Goal: Task Accomplishment & Management: Manage account settings

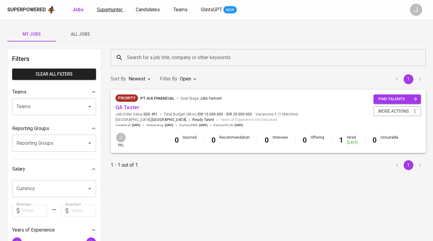
click at [101, 10] on span "Superhunter" at bounding box center [110, 10] width 26 height 6
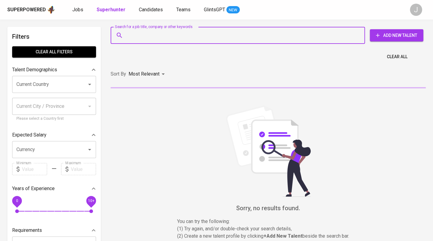
click at [153, 33] on input "Search for a job title, company or other keywords" at bounding box center [240, 36] width 228 height 12
paste input "capzman.world@gmail.com"
type input "capzman.world@gmail.com"
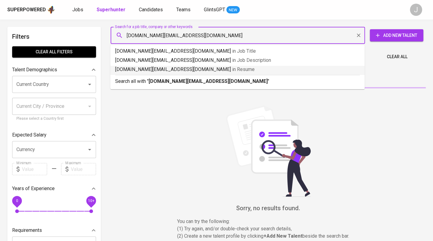
click at [186, 78] on b "capzman.world@gmail.com" at bounding box center [208, 81] width 119 height 6
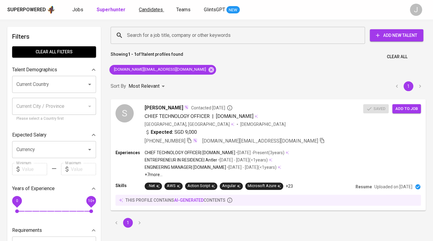
click at [155, 10] on span "Candidates" at bounding box center [151, 10] width 24 height 6
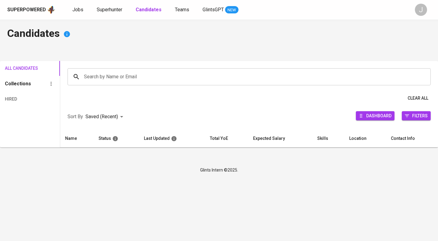
click at [98, 81] on input "Search by Name or Email" at bounding box center [250, 77] width 336 height 12
click at [99, 75] on input "Search by Name or Email" at bounding box center [250, 77] width 336 height 12
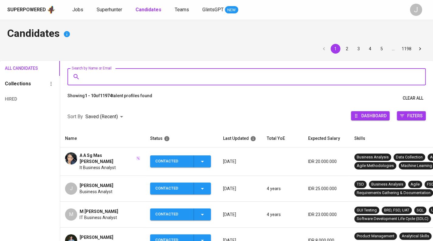
paste input "capzman.world@gmail.com"
type input "capzman.world@gmail.com"
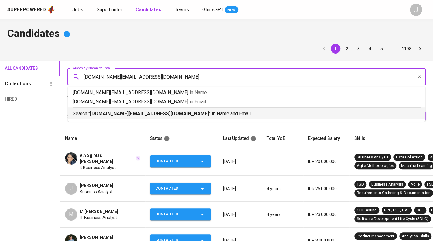
click at [137, 116] on p "Search " capzman.world@gmail.com " in Name and Email" at bounding box center [247, 113] width 348 height 7
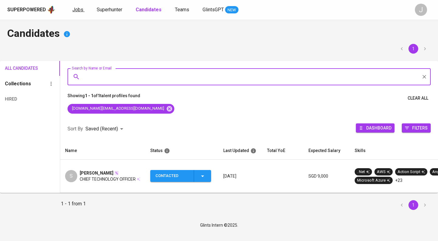
click at [78, 12] on span "Jobs" at bounding box center [77, 10] width 11 height 6
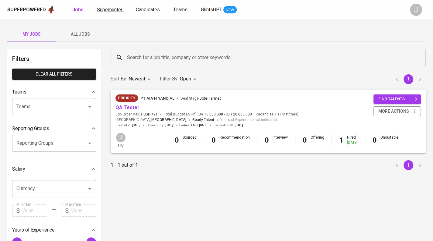
click at [102, 9] on span "Superhunter" at bounding box center [110, 10] width 26 height 6
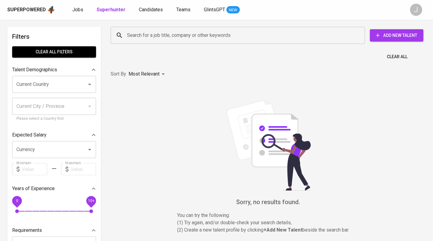
click at [138, 36] on input "Search for a job title, company or other keywords" at bounding box center [240, 36] width 228 height 12
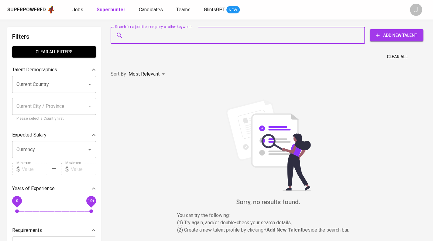
paste input "[EMAIL_ADDRESS][DOMAIN_NAME]"
type input "[EMAIL_ADDRESS][DOMAIN_NAME]"
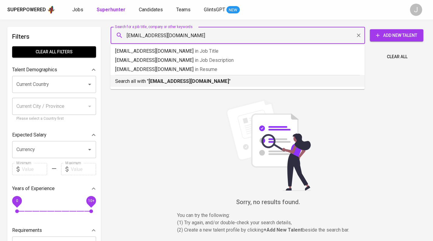
click at [187, 83] on b "[EMAIL_ADDRESS][DOMAIN_NAME]" at bounding box center [189, 81] width 81 height 6
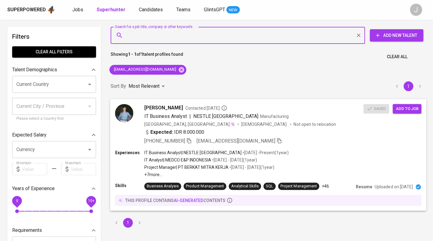
click at [412, 108] on span "Add to job" at bounding box center [407, 108] width 23 height 7
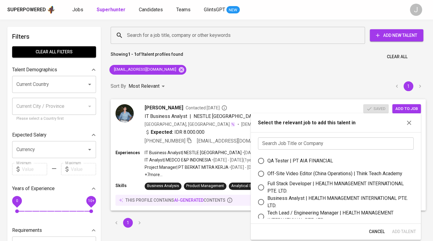
click at [332, 151] on div "Search Job Title or Company Search Job Title or Company QA Tester | PT AIA FINA…" at bounding box center [336, 177] width 170 height 91
click at [334, 146] on input "text" at bounding box center [336, 143] width 156 height 12
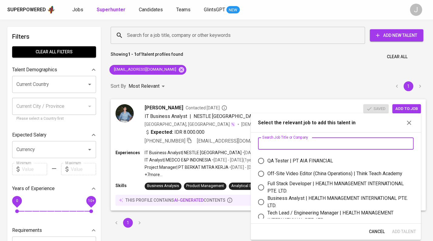
click at [310, 193] on div "Full Stack Developer | HEALTH MANAGEMENT INTERNATIONAL PTE. LTD." at bounding box center [338, 187] width 141 height 15
click at [268, 193] on input "Full Stack Developer | HEALTH MANAGEMENT INTERNATIONAL PTE. LTD." at bounding box center [261, 187] width 13 height 13
radio input "true"
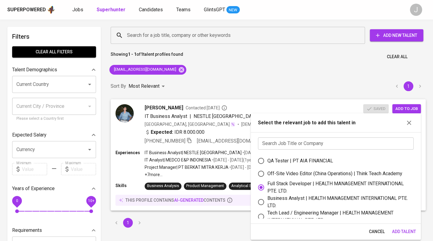
drag, startPoint x: 308, startPoint y: 195, endPoint x: 308, endPoint y: 198, distance: 3.1
click at [308, 197] on div "Business Analyst | HEALTH MANAGEMENT INTERNATIONAL PTE. LTD." at bounding box center [338, 201] width 141 height 15
click at [268, 197] on input "Business Analyst | HEALTH MANAGEMENT INTERNATIONAL PTE. LTD." at bounding box center [261, 201] width 13 height 13
radio input "true"
click at [308, 198] on div "Business Analyst | HEALTH MANAGEMENT INTERNATIONAL PTE. LTD." at bounding box center [338, 201] width 141 height 15
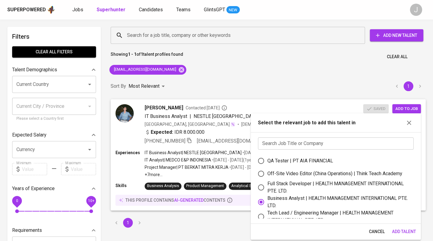
click at [268, 198] on input "Business Analyst | HEALTH MANAGEMENT INTERNATIONAL PTE. LTD." at bounding box center [261, 201] width 13 height 13
click at [406, 230] on span "Add Talent" at bounding box center [404, 232] width 24 height 8
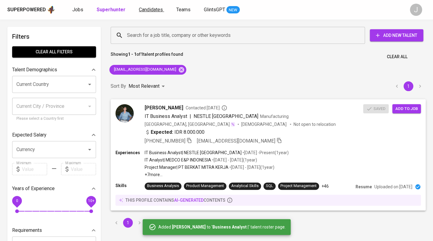
click at [154, 7] on span "Candidates" at bounding box center [151, 10] width 24 height 6
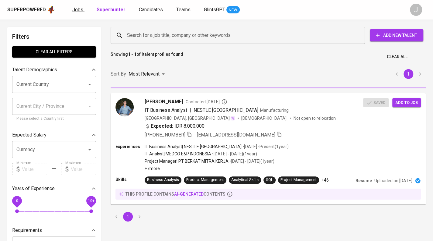
click at [78, 9] on span "Jobs" at bounding box center [77, 10] width 11 height 6
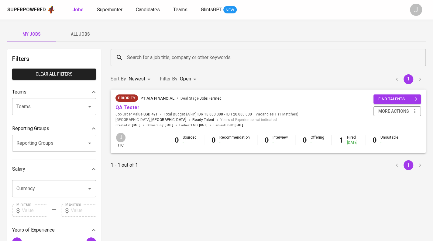
click at [78, 33] on span "All Jobs" at bounding box center [80, 34] width 41 height 8
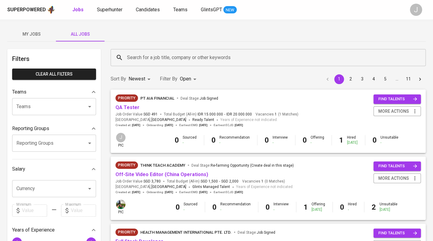
click at [46, 140] on input "Reporting Groups" at bounding box center [45, 143] width 61 height 12
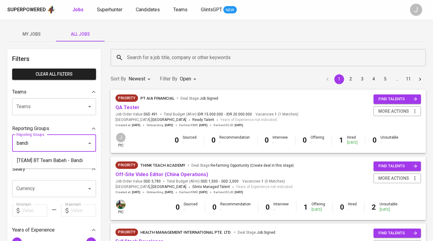
click at [54, 163] on li "[TEAM] BT Team Babeh - Bandi" at bounding box center [54, 160] width 84 height 11
type input "bandi"
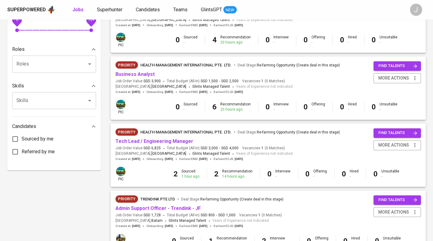
scroll to position [248, 0]
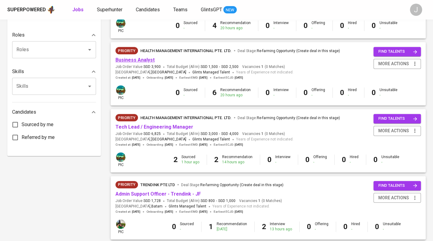
click at [140, 61] on link "Business Analyst" at bounding box center [135, 60] width 39 height 6
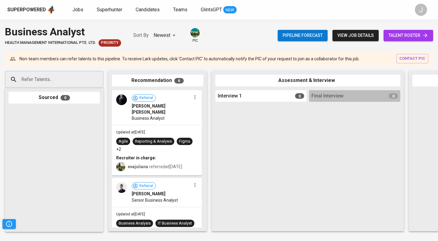
click at [408, 34] on span "talent roster" at bounding box center [408, 36] width 40 height 8
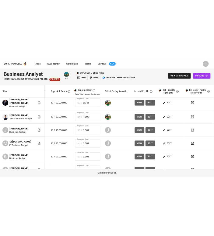
scroll to position [0, 92]
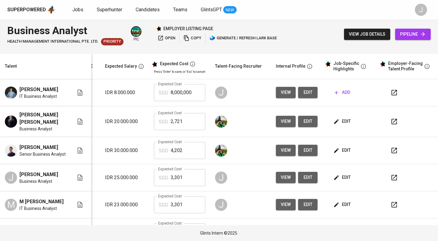
click at [303, 96] on span "edit" at bounding box center [308, 93] width 10 height 8
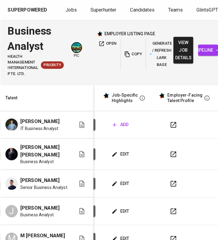
scroll to position [0, 316]
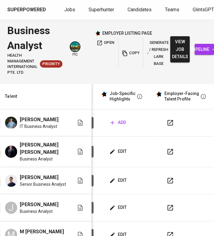
click at [119, 124] on span "add" at bounding box center [118, 123] width 16 height 8
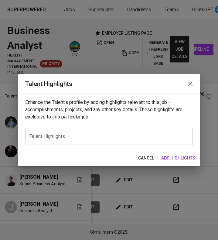
scroll to position [0, 307]
click at [72, 136] on textarea at bounding box center [109, 137] width 159 height 6
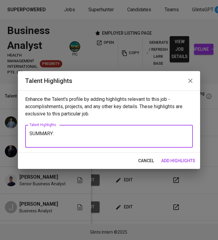
paste textarea "Prabu is a highly skilled Business Analyst and System Analyst with over 5 years…"
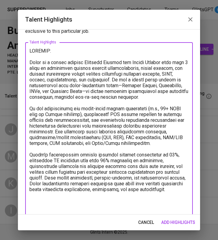
scroll to position [22, 0]
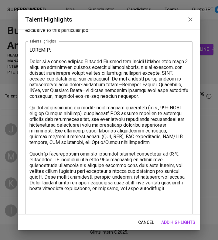
click at [57, 217] on div "cancel add highlights" at bounding box center [109, 223] width 182 height 16
click at [60, 208] on textarea at bounding box center [109, 131] width 159 height 168
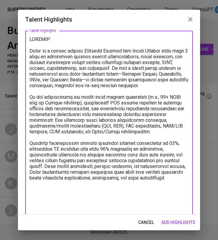
paste textarea "Skills: Product strategy and planning, Market research and analysis, Data analy…"
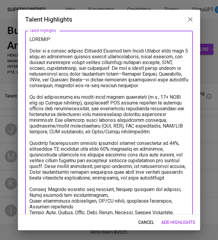
scroll to position [92, 0]
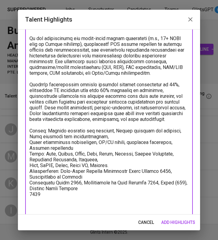
drag, startPoint x: 41, startPoint y: 143, endPoint x: 11, endPoint y: 147, distance: 30.1
click at [13, 147] on div "Talent Highlights Enhance the Talent's profile by adding highlights relevant to…" at bounding box center [109, 120] width 218 height 240
click at [37, 146] on textarea at bounding box center [109, 99] width 159 height 243
drag, startPoint x: 40, startPoint y: 143, endPoint x: 23, endPoint y: 143, distance: 16.7
click at [23, 143] on div "Enhance the Talent's profile by adding highlights relevant to this job - accomp…" at bounding box center [109, 122] width 182 height 186
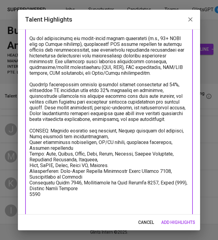
click at [30, 152] on textarea at bounding box center [109, 99] width 159 height 243
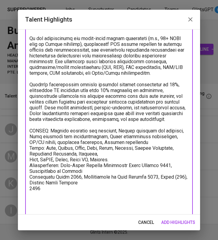
click at [44, 141] on textarea at bounding box center [109, 96] width 159 height 237
click at [47, 140] on textarea at bounding box center [109, 96] width 159 height 237
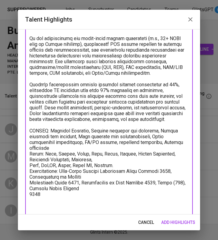
click at [64, 158] on textarea at bounding box center [109, 99] width 159 height 243
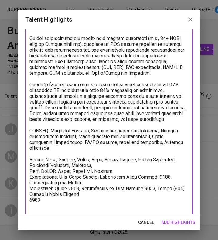
click at [30, 182] on textarea at bounding box center [109, 102] width 159 height 248
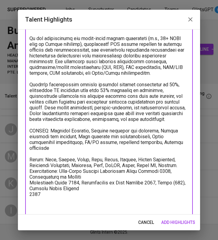
click at [59, 183] on textarea at bounding box center [109, 102] width 159 height 248
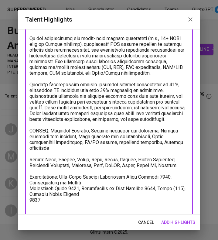
scroll to position [112, 0]
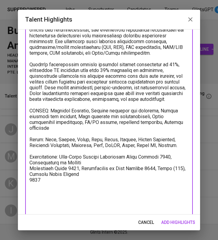
click at [31, 187] on textarea at bounding box center [109, 85] width 159 height 254
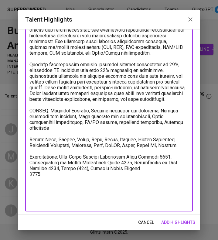
click at [30, 191] on textarea at bounding box center [109, 82] width 159 height 248
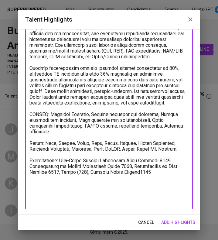
scroll to position [108, 0]
click at [155, 188] on textarea at bounding box center [109, 82] width 159 height 243
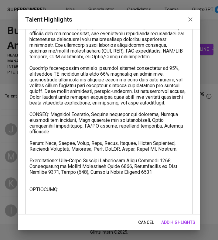
click at [64, 212] on textarea at bounding box center [109, 91] width 159 height 260
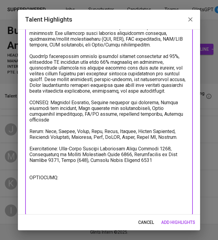
scroll to position [125, 0]
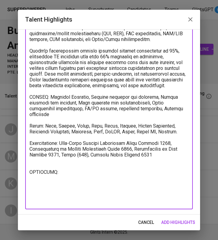
paste textarea "Tarumanagara University 2016 - 2021 Bachelor of Engineering - Computer Science"
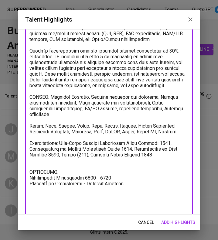
click at [147, 200] on textarea at bounding box center [109, 77] width 159 height 266
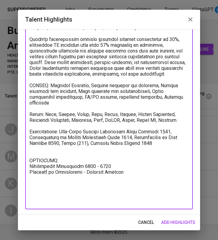
type textarea "SUMMARY: Prabu is a highly skilled Business Analyst and System Analyst with ove…"
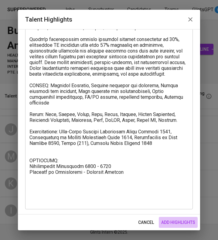
click at [183, 219] on span "add highlights" at bounding box center [179, 223] width 34 height 8
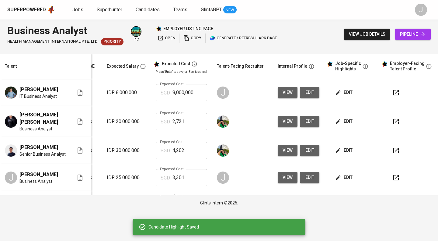
scroll to position [80, 87]
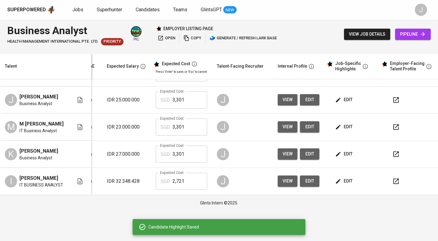
click at [350, 145] on td "edit" at bounding box center [351, 154] width 55 height 27
click at [345, 152] on span "edit" at bounding box center [344, 154] width 16 height 8
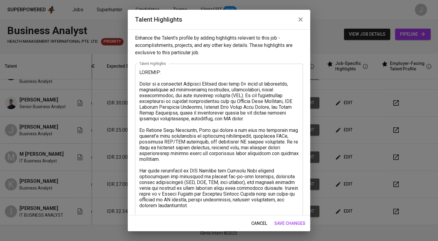
scroll to position [229, 0]
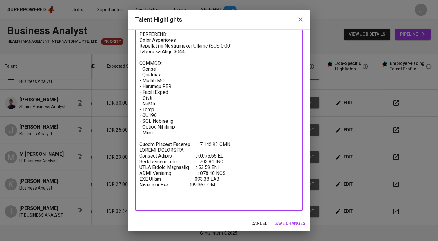
click at [187, 194] on textarea at bounding box center [218, 23] width 159 height 364
click at [227, 158] on textarea at bounding box center [218, 23] width 159 height 364
drag, startPoint x: 229, startPoint y: 184, endPoint x: 133, endPoint y: 145, distance: 103.2
click at [133, 145] on div "Enhance the Talent's profile by adding highlights relevant to this job - accomp…" at bounding box center [219, 122] width 182 height 186
click at [297, 221] on span "save changes" at bounding box center [289, 223] width 31 height 8
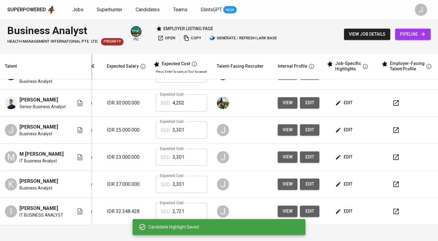
scroll to position [0, 87]
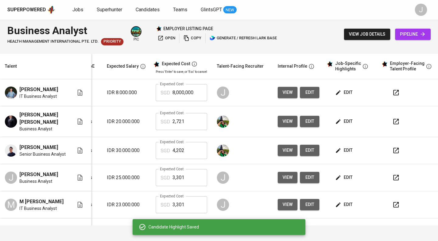
click at [339, 94] on icon "button" at bounding box center [338, 92] width 6 height 6
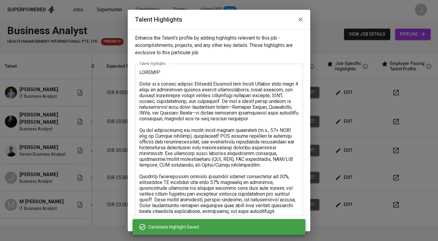
scroll to position [136, 0]
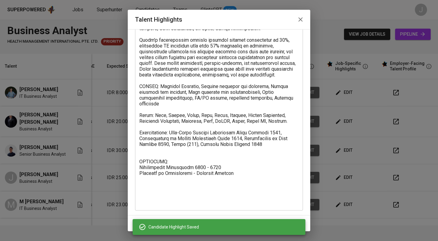
click at [259, 184] on textarea at bounding box center [218, 69] width 159 height 272
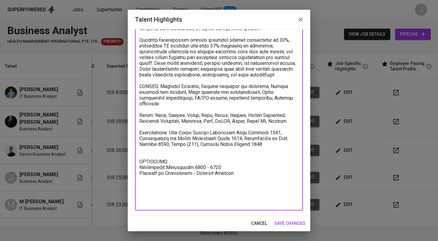
click at [253, 185] on textarea at bounding box center [218, 69] width 159 height 272
click at [200, 185] on textarea at bounding box center [218, 69] width 159 height 272
click at [186, 200] on textarea at bounding box center [218, 69] width 159 height 272
paste textarea "Total Monthly Package : 3,300.61 SGD SALARY BREAKDOWN: Monthly Salary : 2,400.0…"
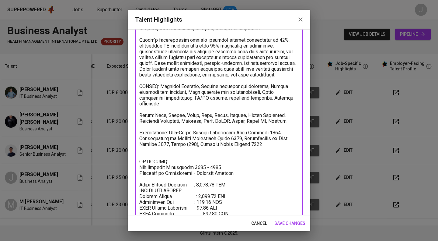
scroll to position [166, 0]
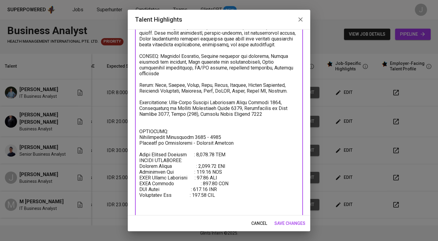
click at [239, 161] on textarea at bounding box center [218, 59] width 159 height 312
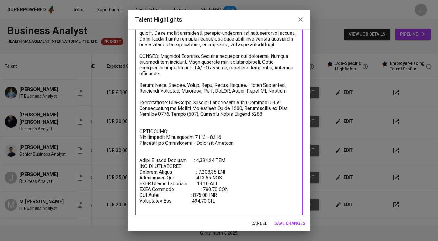
click at [238, 177] on textarea at bounding box center [218, 62] width 159 height 318
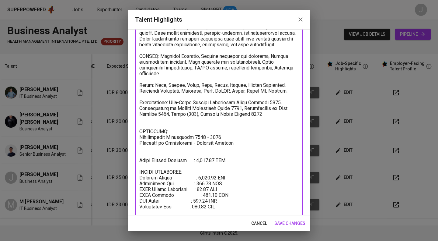
click at [218, 185] on textarea at bounding box center [218, 65] width 159 height 324
click at [199, 185] on textarea at bounding box center [218, 65] width 159 height 324
click at [198, 188] on textarea at bounding box center [218, 65] width 159 height 324
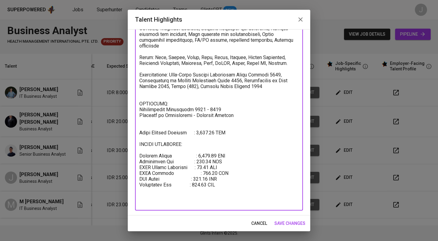
scroll to position [194, 0]
type textarea "SUMMARY: Prabu is a highly skilled Business Analyst and System Analyst with ove…"
click at [296, 220] on span "save changes" at bounding box center [289, 223] width 31 height 8
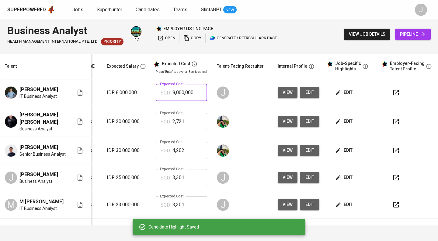
drag, startPoint x: 196, startPoint y: 96, endPoint x: 148, endPoint y: 102, distance: 48.4
click at [148, 102] on tr "Prabu Alif Anggadiputra IT Business Analyst To Review IDR 8.000.000 Expected Co…" at bounding box center [176, 92] width 527 height 27
type input "3,301"
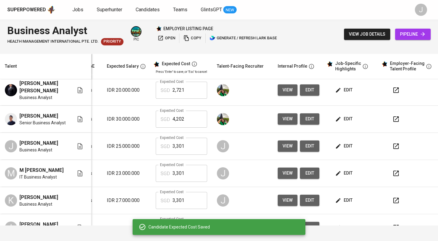
scroll to position [32, 87]
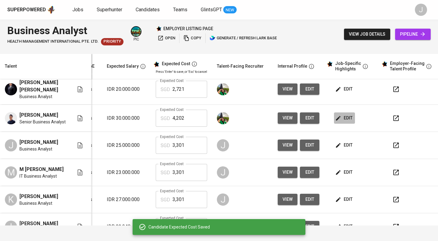
click at [349, 121] on span "edit" at bounding box center [344, 118] width 16 height 8
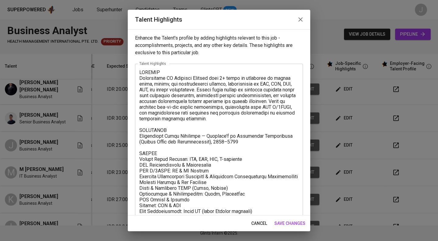
scroll to position [85, 0]
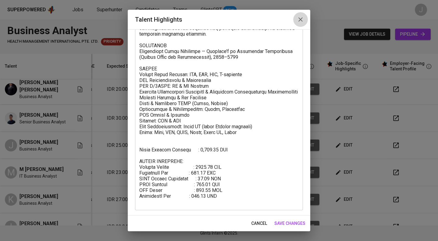
click at [301, 20] on icon "button" at bounding box center [300, 19] width 7 height 7
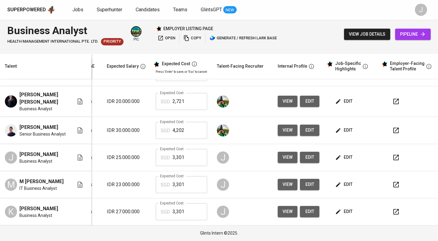
scroll to position [0, 87]
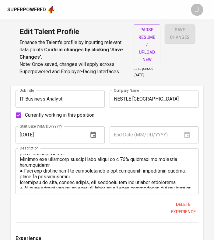
scroll to position [110, 0]
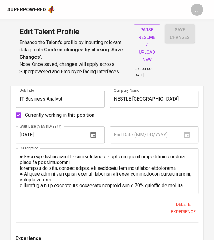
drag, startPoint x: 18, startPoint y: 113, endPoint x: 3, endPoint y: 129, distance: 21.3
click at [18, 113] on input "Currently working in this position" at bounding box center [18, 115] width 13 height 13
checkbox input "false"
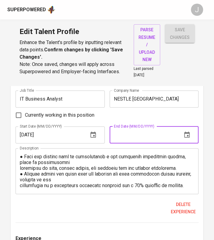
click at [138, 135] on input "text" at bounding box center [143, 135] width 68 height 17
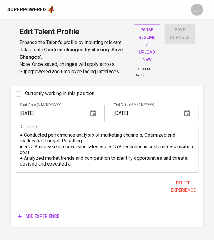
scroll to position [1285, 0]
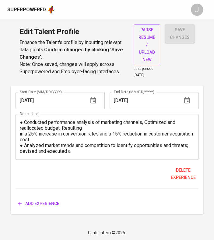
type input "11/01/2024"
click at [44, 201] on span "Add experience" at bounding box center [38, 204] width 41 height 8
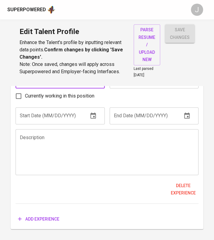
scroll to position [1426, 0]
click at [52, 144] on textarea at bounding box center [107, 151] width 174 height 35
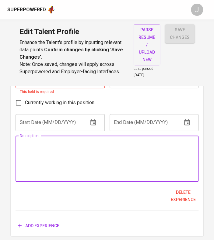
paste textarea "Senior Business Analyst Jakarta, ID ● Collaborated closely with the Product Own…"
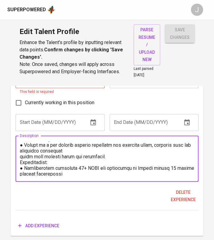
scroll to position [80, 0]
click at [113, 158] on textarea at bounding box center [107, 158] width 174 height 35
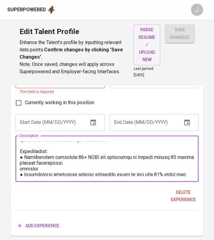
scroll to position [100, 0]
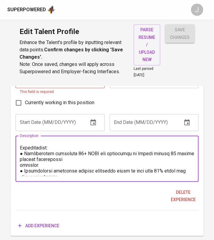
click at [21, 164] on textarea at bounding box center [107, 158] width 174 height 35
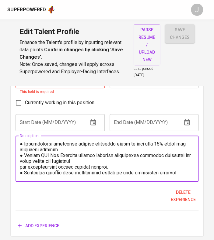
scroll to position [123, 0]
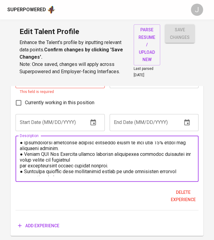
click at [20, 169] on textarea at bounding box center [107, 158] width 174 height 35
click at [19, 165] on div "Description" at bounding box center [107, 159] width 183 height 46
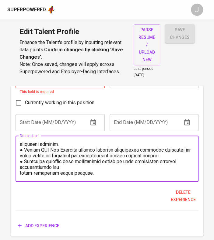
scroll to position [127, 0]
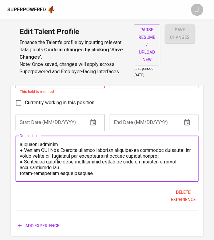
click at [20, 172] on textarea at bounding box center [107, 158] width 174 height 35
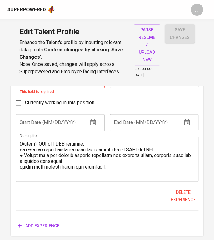
click at [19, 166] on div "Description" at bounding box center [107, 159] width 183 height 46
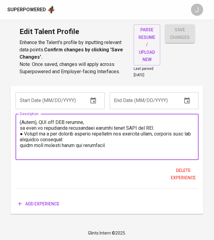
scroll to position [70, 0]
click at [21, 146] on textarea at bounding box center [107, 137] width 174 height 35
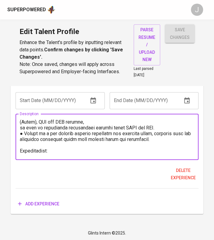
click at [20, 127] on textarea at bounding box center [107, 137] width 174 height 35
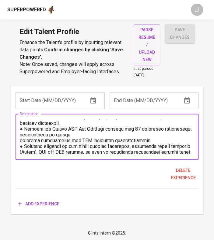
scroll to position [40, 0]
click at [20, 138] on textarea at bounding box center [107, 137] width 174 height 35
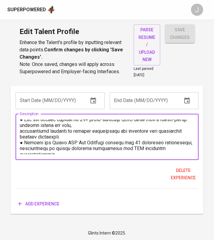
scroll to position [21, 0]
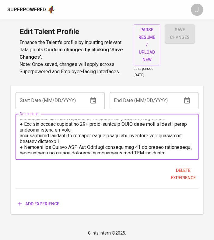
click at [20, 141] on textarea at bounding box center [107, 137] width 174 height 35
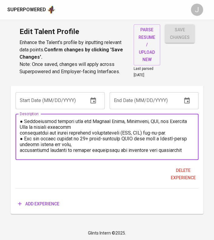
scroll to position [5, 0]
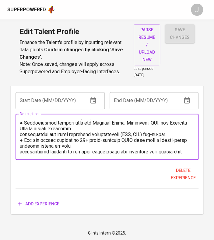
click at [20, 133] on textarea at bounding box center [107, 137] width 174 height 35
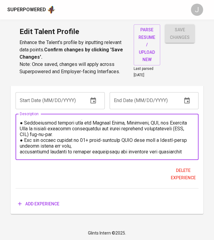
scroll to position [0, 0]
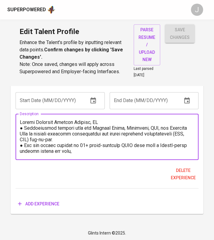
drag, startPoint x: 104, startPoint y: 120, endPoint x: -5, endPoint y: 124, distance: 109.6
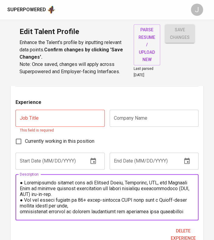
scroll to position [1387, 0]
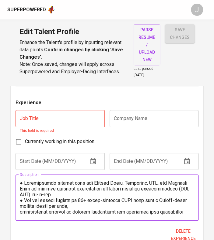
type textarea "● Collaborated closely with the Product Owner, Developer, PMO, and Business Uni…"
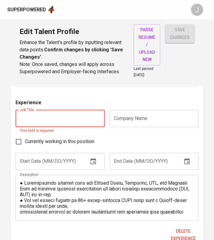
click at [80, 118] on input "text" at bounding box center [60, 118] width 89 height 17
paste input "Senior Business Analyst"
type input "Senior Business Analyst"
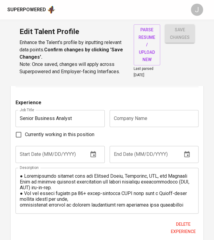
click at [145, 120] on input "text" at bounding box center [153, 118] width 89 height 17
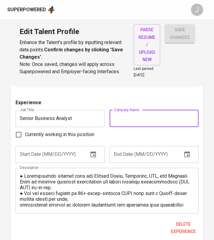
paste input "Bussan Auto Finance"
type input "Bussan Auto Finance"
click at [33, 155] on input "text" at bounding box center [50, 154] width 68 height 17
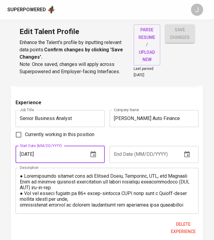
type input "04/01/2025"
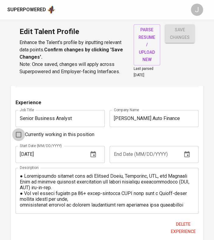
drag, startPoint x: 20, startPoint y: 129, endPoint x: 18, endPoint y: 132, distance: 3.5
click at [20, 130] on input "Currently working in this position" at bounding box center [18, 134] width 13 height 13
checkbox input "true"
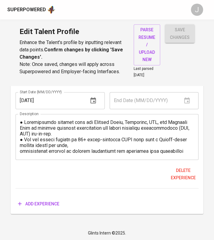
scroll to position [1431, 0]
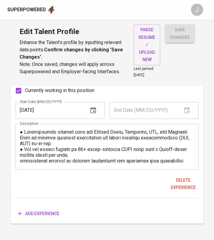
click at [41, 210] on span "Add experience" at bounding box center [38, 214] width 41 height 8
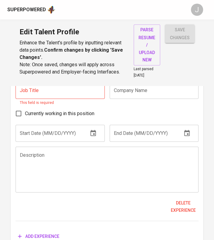
scroll to position [1583, 0]
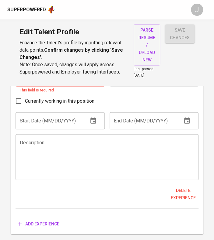
click at [45, 168] on textarea at bounding box center [107, 157] width 174 height 35
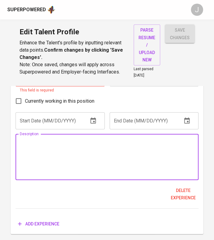
paste textarea "● Gathering critical information from meetings with users to understand the bus…"
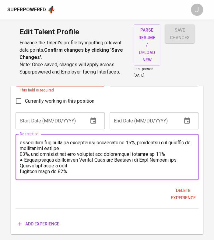
scroll to position [139, 0]
click at [20, 165] on textarea at bounding box center [107, 157] width 174 height 35
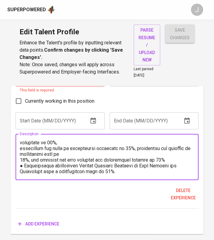
scroll to position [133, 0]
click at [20, 153] on textarea at bounding box center [107, 157] width 174 height 35
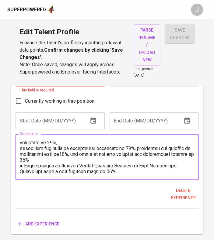
scroll to position [127, 0]
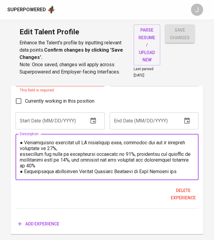
click at [20, 149] on textarea at bounding box center [107, 157] width 174 height 35
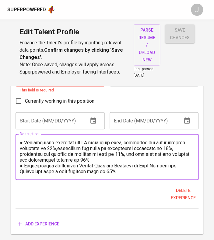
scroll to position [121, 0]
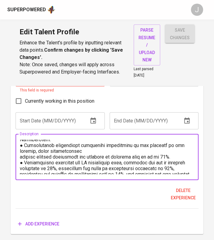
click at [20, 149] on textarea at bounding box center [107, 157] width 174 height 35
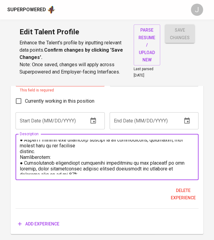
scroll to position [89, 0]
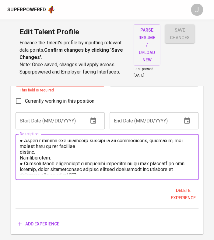
click at [19, 151] on div "Description" at bounding box center [107, 157] width 183 height 46
click at [21, 153] on textarea at bounding box center [107, 157] width 174 height 35
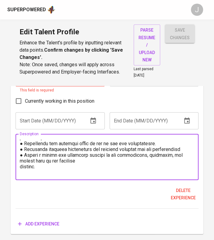
click at [17, 164] on div "Description" at bounding box center [107, 157] width 183 height 46
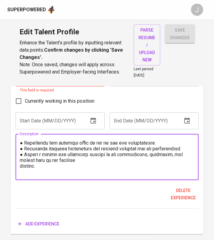
click at [18, 159] on div "Description" at bounding box center [107, 157] width 183 height 46
click at [22, 163] on textarea at bounding box center [107, 157] width 174 height 35
click at [23, 161] on textarea at bounding box center [107, 157] width 174 height 35
click at [21, 161] on textarea at bounding box center [107, 157] width 174 height 35
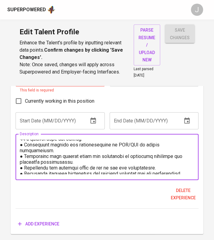
click at [20, 157] on textarea at bounding box center [107, 157] width 174 height 35
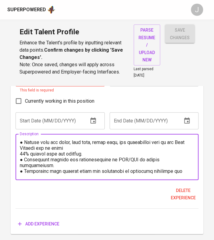
scroll to position [34, 0]
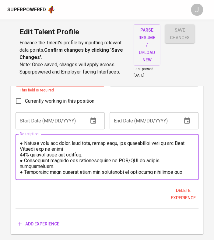
click at [20, 153] on textarea at bounding box center [107, 157] width 174 height 35
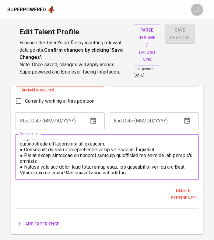
scroll to position [11, 0]
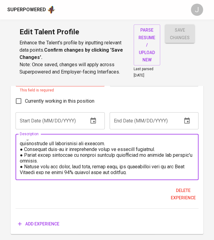
click at [35, 155] on textarea at bounding box center [107, 157] width 174 height 35
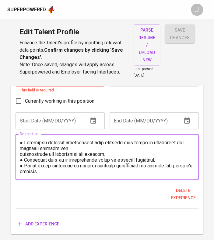
click at [29, 151] on textarea at bounding box center [107, 157] width 174 height 35
click at [20, 153] on textarea at bounding box center [107, 157] width 174 height 35
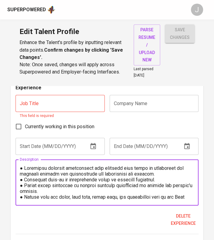
scroll to position [1553, 0]
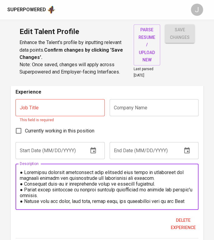
type textarea "● Gathering critical information from meetings with users to understand the bus…"
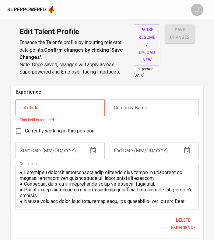
drag, startPoint x: 44, startPoint y: 109, endPoint x: 28, endPoint y: 107, distance: 16.8
click at [44, 109] on input "text" at bounding box center [60, 107] width 89 height 17
paste input "IT Business Analyst"
type input "IT Business Analyst"
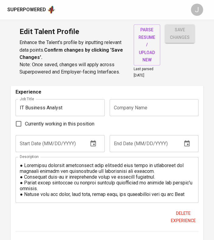
click at [135, 104] on input "text" at bounding box center [153, 107] width 89 height 17
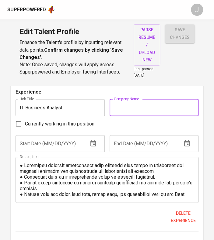
paste input "GREAT GIANT FOODS"
type input "GREAT GIANT FOODS"
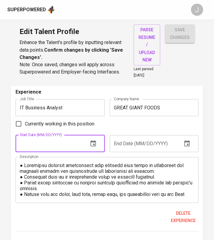
click at [56, 146] on input "text" at bounding box center [50, 143] width 68 height 17
type input "04/01/2024"
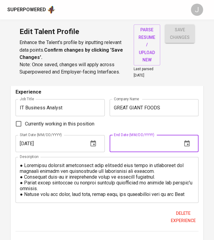
click at [155, 141] on input "text" at bounding box center [143, 143] width 68 height 17
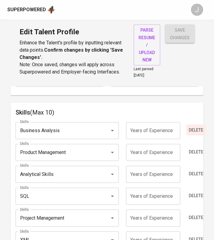
scroll to position [313, 0]
type input "04/01/2025"
click at [153, 130] on input "number" at bounding box center [153, 130] width 54 height 17
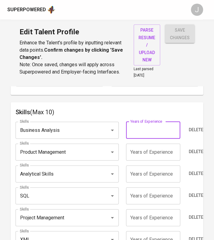
type input "3"
type input "4"
click at [147, 151] on input "number" at bounding box center [153, 152] width 54 height 17
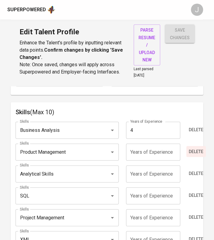
click at [199, 150] on span "Delete" at bounding box center [196, 152] width 15 height 8
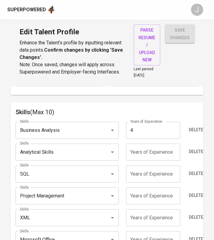
click at [199, 150] on span "Delete" at bounding box center [196, 152] width 15 height 8
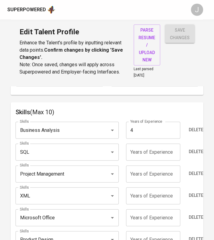
click at [156, 151] on input "number" at bounding box center [153, 152] width 54 height 17
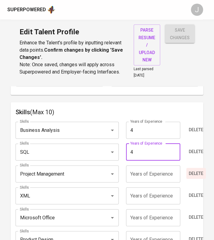
type input "4"
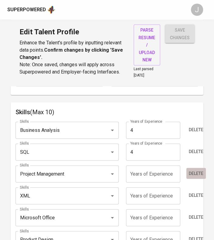
click at [200, 168] on button "Delete" at bounding box center [195, 173] width 19 height 11
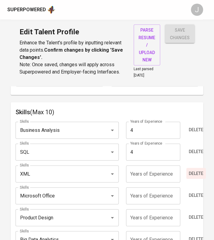
click at [198, 171] on span "Delete" at bounding box center [196, 174] width 15 height 8
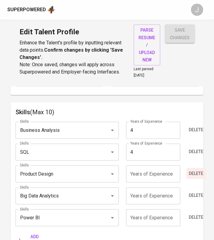
click at [199, 171] on span "Delete" at bounding box center [196, 174] width 15 height 8
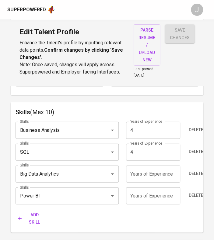
click at [199, 171] on span "Delete" at bounding box center [196, 174] width 15 height 8
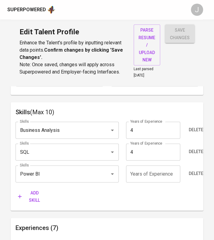
click at [199, 171] on span "Delete" at bounding box center [196, 174] width 15 height 8
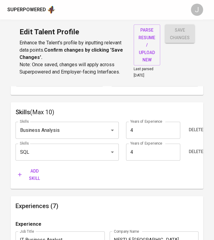
click at [28, 177] on span "Add skill" at bounding box center [31, 174] width 26 height 15
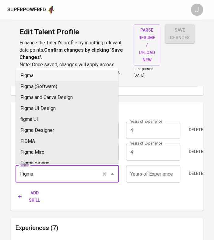
click at [34, 73] on li "Figma" at bounding box center [67, 75] width 103 height 11
type input "Figma"
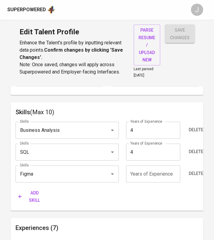
click at [30, 195] on span "Add skill" at bounding box center [31, 196] width 26 height 15
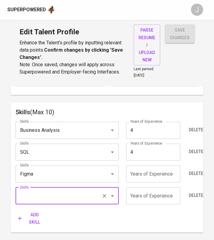
type input "M"
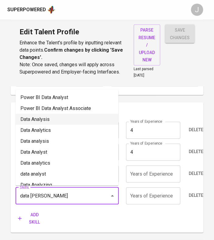
click at [41, 117] on li "Data Analysis" at bounding box center [67, 119] width 103 height 11
type input "Data Analysis"
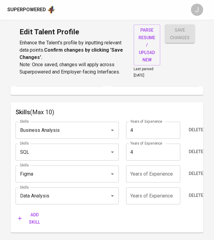
click at [148, 196] on input "number" at bounding box center [153, 195] width 54 height 17
type input "4"
click at [143, 172] on input "number" at bounding box center [153, 173] width 54 height 17
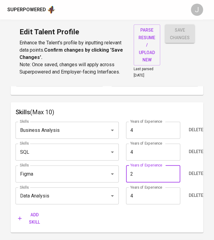
type input "2"
click at [30, 219] on span "Add skill" at bounding box center [31, 218] width 26 height 15
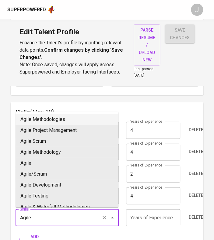
click at [41, 123] on li "Agile Methodologies" at bounding box center [67, 119] width 103 height 11
type input "Agile Methodologies"
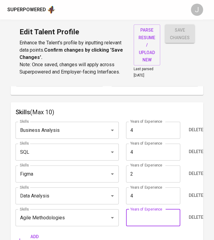
click at [148, 213] on input "number" at bounding box center [153, 217] width 54 height 17
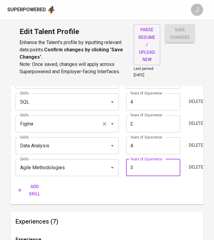
scroll to position [368, 0]
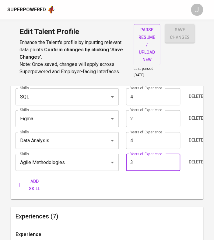
type input "3"
click at [32, 183] on span "Add skill" at bounding box center [31, 185] width 26 height 15
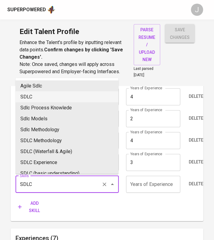
click at [49, 99] on li "SDLC" at bounding box center [67, 97] width 103 height 11
type input "SDLC"
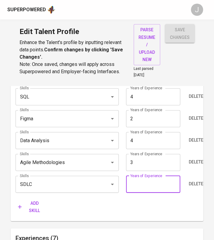
click at [148, 181] on input "number" at bounding box center [153, 184] width 54 height 17
type input "4"
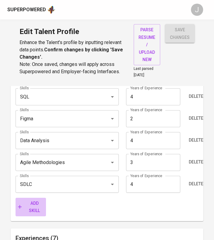
click at [29, 203] on span "Add skill" at bounding box center [31, 207] width 26 height 15
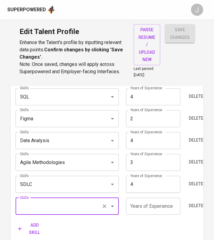
scroll to position [393, 0]
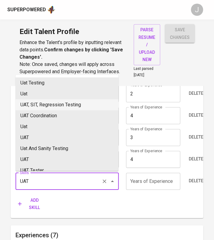
click at [45, 104] on li "UAT, SIT, Regression Testing" at bounding box center [67, 104] width 103 height 11
type input "UAT, SIT, Regression Testing"
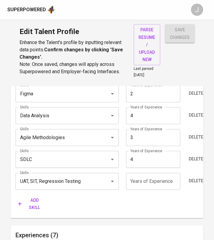
click at [32, 200] on span "Add skill" at bounding box center [31, 204] width 26 height 15
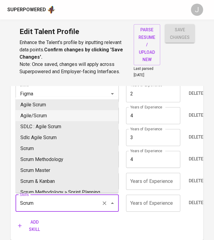
click at [52, 115] on li "Agile/Scrum" at bounding box center [67, 115] width 103 height 11
type input "Agile/Scrum"
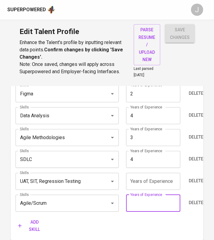
click at [148, 198] on input "number" at bounding box center [153, 203] width 54 height 17
type input "2"
click at [135, 179] on input "number" at bounding box center [153, 181] width 54 height 17
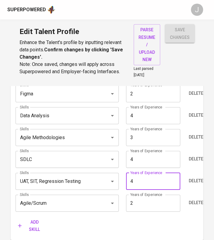
type input "4"
click at [37, 223] on span "Add skill" at bounding box center [31, 226] width 26 height 15
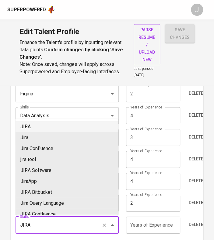
click at [44, 128] on li "JIRA" at bounding box center [67, 126] width 103 height 11
type input "JIRA"
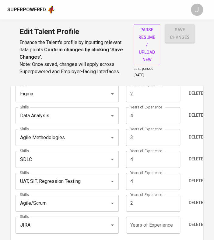
click at [151, 223] on input "number" at bounding box center [153, 225] width 54 height 17
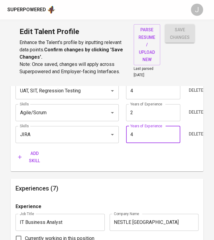
scroll to position [484, 0]
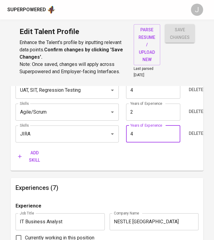
type input "4"
click at [21, 157] on icon "button" at bounding box center [20, 157] width 6 height 6
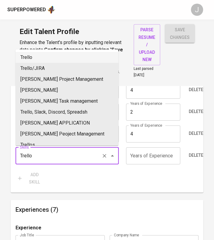
click at [44, 58] on li "Trello" at bounding box center [67, 57] width 103 height 11
type input "Trello"
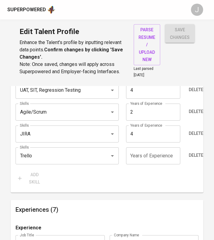
click at [136, 156] on input "number" at bounding box center [153, 156] width 54 height 17
type input "1"
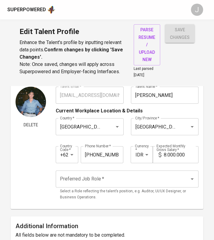
scroll to position [21, 0]
type input "2"
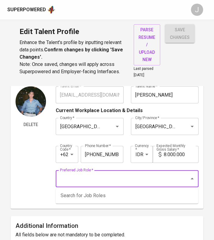
click at [102, 175] on input "Preferred Job Role   *" at bounding box center [118, 179] width 120 height 12
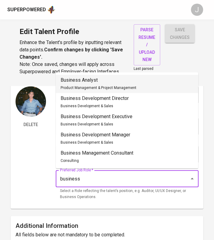
click at [99, 82] on p "Business Analyst" at bounding box center [99, 80] width 76 height 7
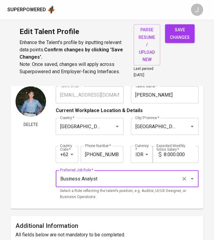
type input "Business Analyst"
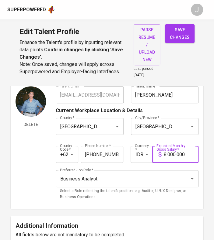
drag, startPoint x: 127, startPoint y: 157, endPoint x: 105, endPoint y: 162, distance: 21.8
click at [106, 162] on div "Country Code   * +62 Country Code * Phone Number   * 813-8069-9619 Phone Number…" at bounding box center [127, 153] width 143 height 28
type input "25.000.000"
click at [182, 40] on span "save changes" at bounding box center [180, 33] width 20 height 15
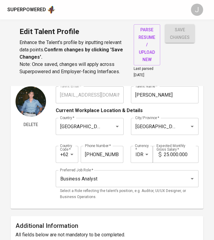
type input "Data Analysis"
type input "Jira"
type input "Senior Business Analyst"
type input "Bussan Auto Finance"
checkbox input "true"
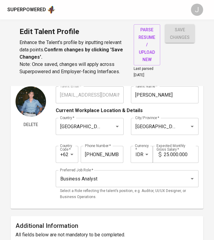
type input "04/01/2025"
type input "IT Business Analyst"
type input "GREAT GIANT FOODS"
type input "04/01/2024"
type input "04/01/2025"
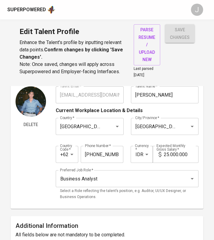
type input "IT Business Analyst"
type input "NESTLE INDONESIA"
type input "11/01/2023"
type input "11/01/2024"
type input "IT Analyst"
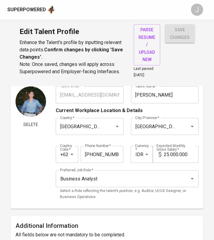
type input "MEDCO E&P INDONESIA"
type input "03/01/2022"
type input "11/01/2023"
type input "Project Manager"
type input "PT BERKAT MITRA KERJA"
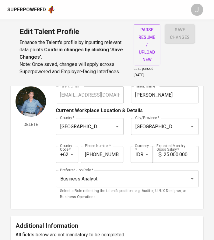
type input "01/01/2021"
type input "02/01/2022"
type input "PHP Programmer"
type input "PT CAKRAWALA AMARTHA JAYA"
checkbox input "false"
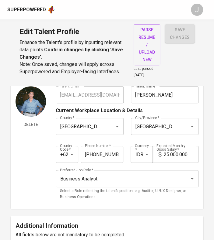
type input "08/01/2020"
type input "03/01/2021"
type textarea "● Designed a user-friendly and measurable web-based stock management system fro…"
type input "Product Design"
type input "LANCARIN.COM"
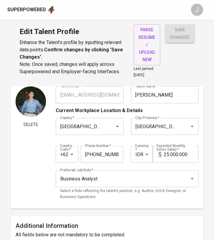
type input "01/01/2019"
type input "01/01/2021"
type textarea "● Conducted performance analysis of marketing channels, Optimized and reallocat…"
type input "Business Analysis"
type input "4"
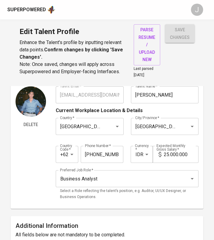
type input "UAT, SIT, Regression Testing"
type input "Software Development Lifecycle (SDLC)"
type input "4"
type input "SQL"
type input "Agile Methodologies"
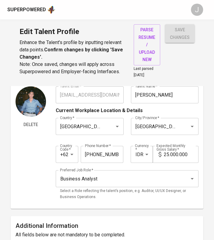
type input "3"
type input "Figma"
type input "Trello"
type input "2"
type input "Agile/Scrum"
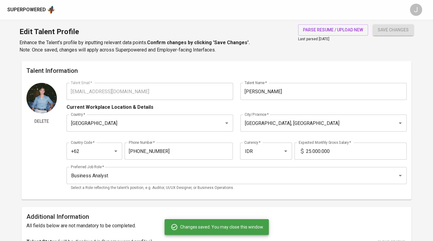
scroll to position [46, 0]
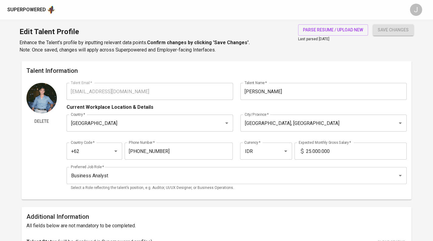
click at [32, 8] on div "Superpowered" at bounding box center [26, 9] width 39 height 7
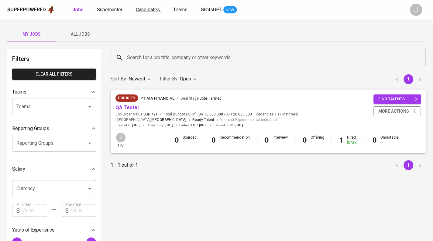
click at [153, 10] on span "Candidates" at bounding box center [148, 10] width 24 height 6
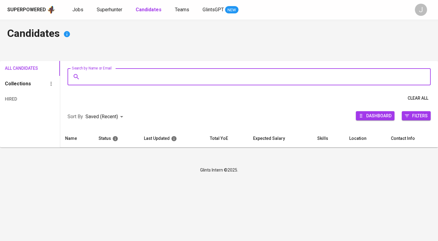
click at [129, 71] on input "Search by Name or Email" at bounding box center [250, 77] width 336 height 12
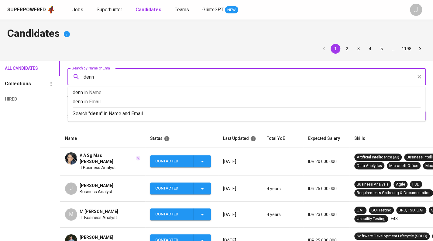
type input "denny"
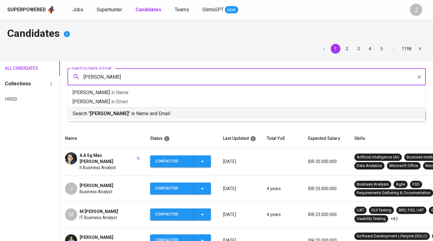
click at [125, 114] on p "Search " denny " in Name and Email" at bounding box center [247, 113] width 348 height 7
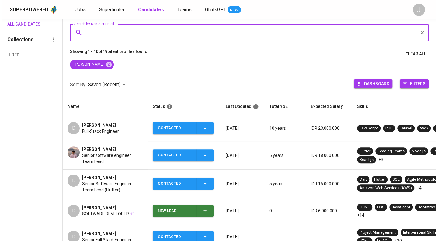
scroll to position [53, 0]
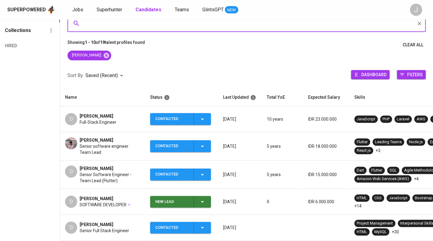
click at [127, 117] on div "D Denny Ferdiansyah Full-Stack Engineer" at bounding box center [102, 119] width 75 height 12
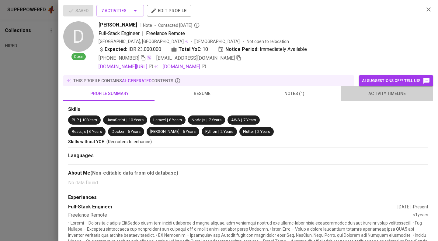
click at [388, 92] on span "activity timeline" at bounding box center [386, 94] width 85 height 8
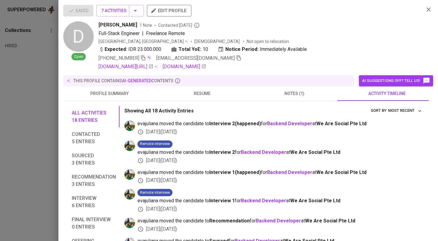
click at [295, 91] on span "notes (1)" at bounding box center [294, 94] width 85 height 8
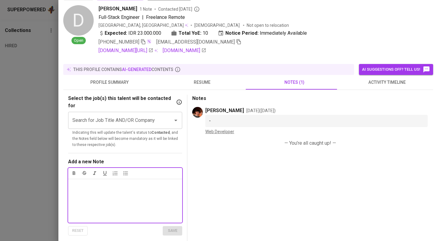
scroll to position [16, 0]
click at [110, 85] on span "profile summary" at bounding box center [109, 82] width 85 height 8
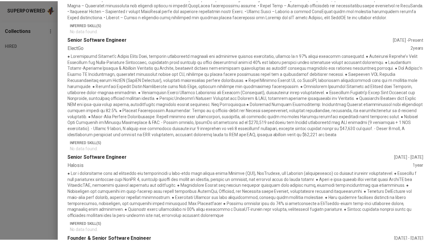
scroll to position [397, 0]
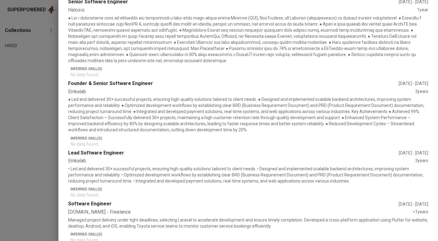
click at [30, 133] on div at bounding box center [219, 120] width 438 height 241
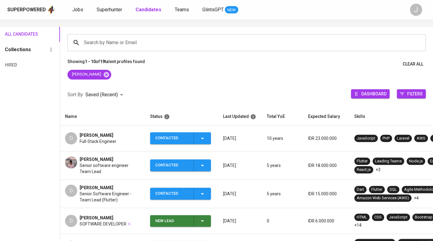
scroll to position [0, 0]
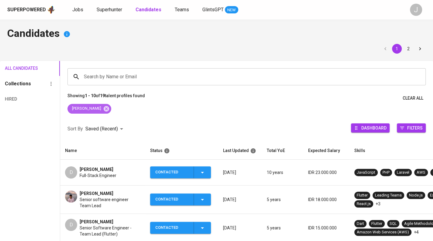
click at [104, 107] on icon at bounding box center [106, 108] width 5 height 5
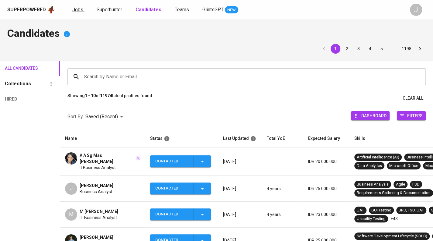
click at [78, 9] on span "Jobs" at bounding box center [77, 10] width 11 height 6
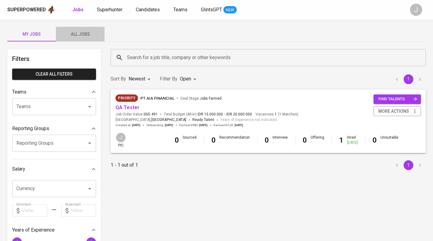
click at [89, 33] on span "All Jobs" at bounding box center [80, 34] width 41 height 8
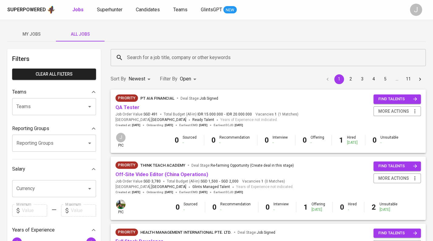
click at [57, 142] on input "Reporting Groups" at bounding box center [45, 143] width 61 height 12
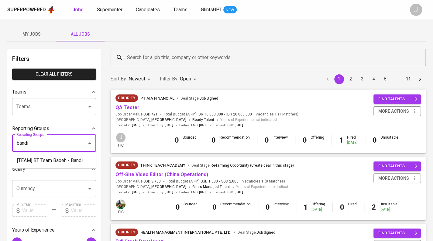
click at [67, 162] on li "[TEAM] BT Team Babeh - Bandi" at bounding box center [54, 160] width 84 height 11
type input "bandi"
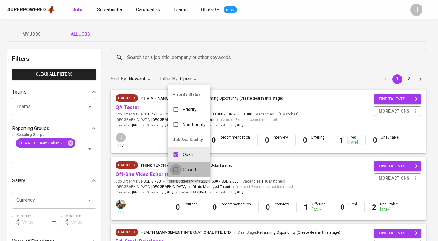
click at [176, 171] on input "checkbox" at bounding box center [176, 170] width 12 height 12
checkbox input "true"
type input "OPEN,CLOSE"
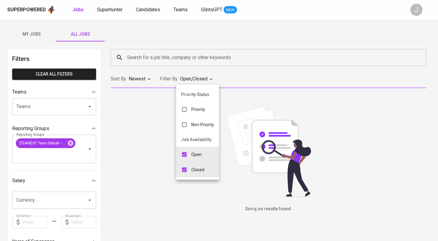
click at [183, 154] on input "checkbox" at bounding box center [185, 154] width 12 height 12
checkbox input "false"
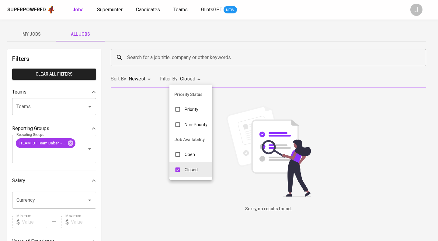
type input "CLOSE"
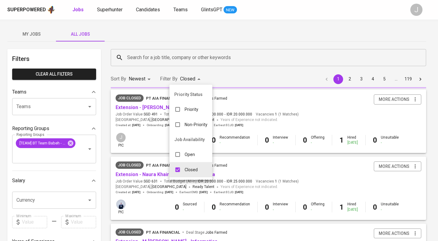
click at [180, 57] on div at bounding box center [219, 120] width 438 height 241
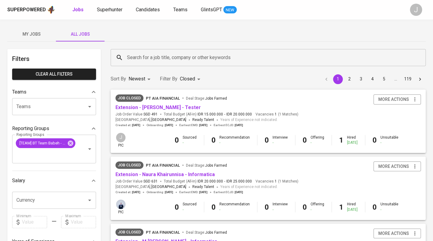
click at [175, 54] on input "Search for a job title, company or other keywords" at bounding box center [270, 58] width 289 height 12
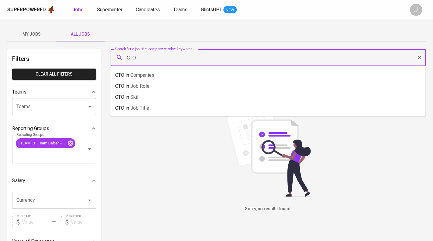
drag, startPoint x: 141, startPoint y: 53, endPoint x: 120, endPoint y: 57, distance: 21.4
click at [120, 57] on div "CTO Search for a job title, company or other keywords" at bounding box center [268, 57] width 315 height 17
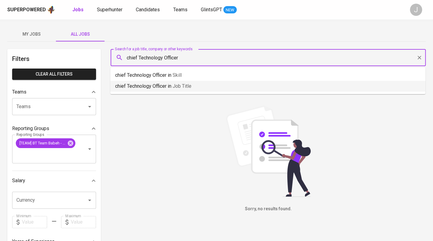
click at [172, 87] on p "chief Technology Officer in Job title" at bounding box center [153, 85] width 76 height 7
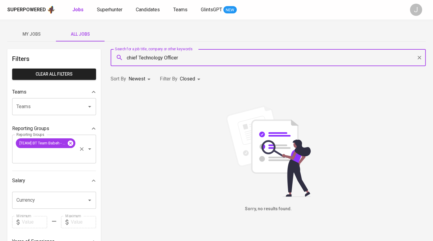
click at [70, 142] on icon at bounding box center [70, 143] width 7 height 7
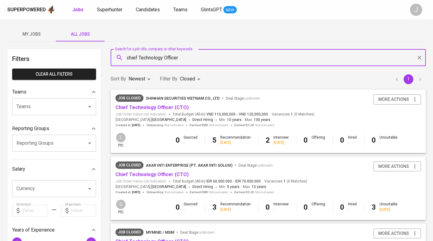
scroll to position [23, 0]
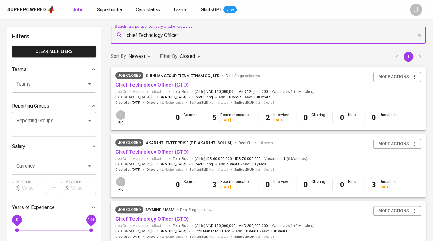
type input "chief Technology Officer"
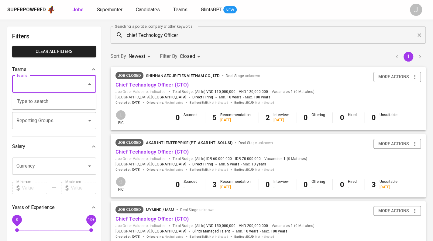
click at [65, 85] on input "Teams" at bounding box center [45, 84] width 61 height 12
type input "annisa"
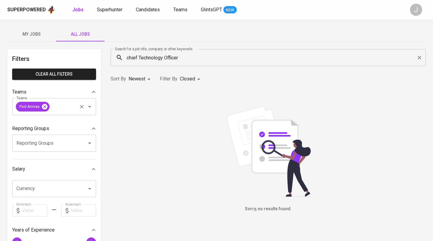
click at [45, 106] on icon at bounding box center [44, 106] width 7 height 7
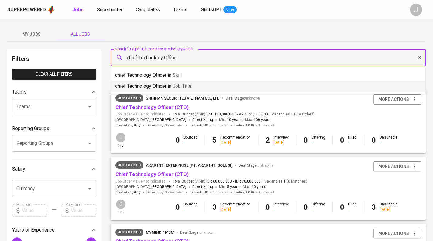
drag, startPoint x: 184, startPoint y: 59, endPoint x: 102, endPoint y: 49, distance: 82.4
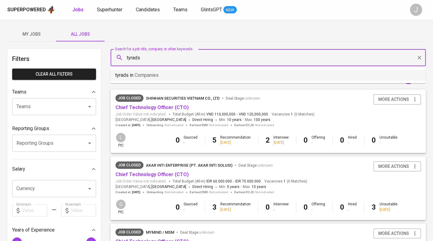
click at [155, 78] on span "Companies" at bounding box center [147, 75] width 24 height 6
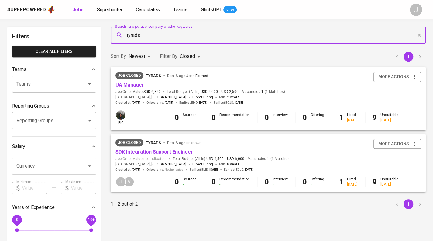
scroll to position [23, 0]
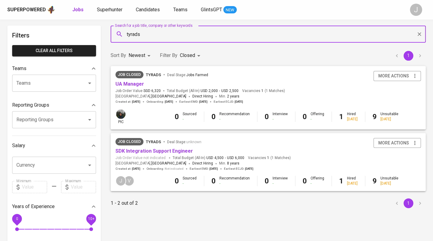
type input "tyrads"
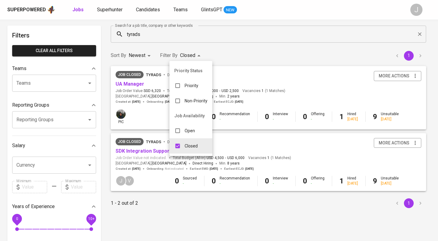
click at [189, 57] on body "Superpowered Jobs Superhunter Candidates Teams GlintsGPT NEW J My Jobs All Jobs…" at bounding box center [219, 184] width 438 height 415
click at [237, 51] on div at bounding box center [219, 120] width 438 height 241
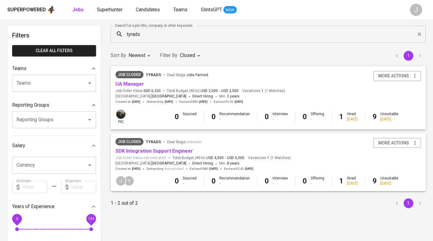
click at [139, 55] on body "Superpowered Jobs Superhunter Candidates Teams GlintsGPT NEW J My Jobs All Jobs…" at bounding box center [216, 184] width 433 height 415
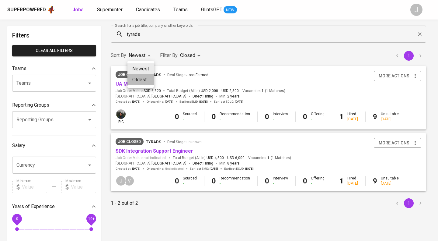
click at [140, 82] on li "Oldest" at bounding box center [140, 79] width 26 height 11
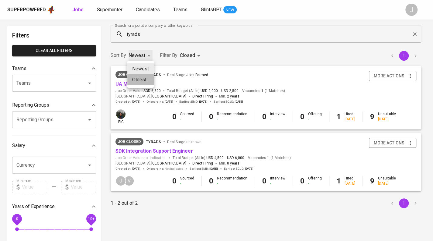
type input "OLDEST"
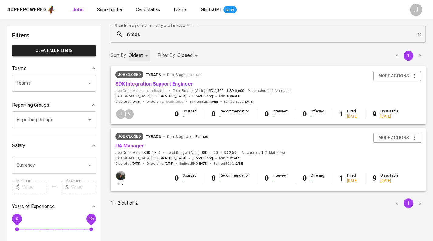
click at [83, 120] on div at bounding box center [86, 119] width 16 height 9
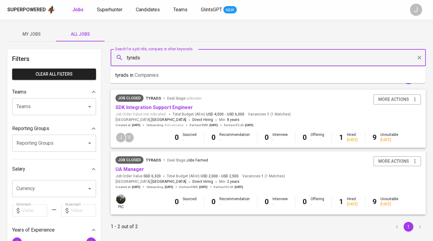
drag, startPoint x: 144, startPoint y: 57, endPoint x: 115, endPoint y: 54, distance: 29.3
click at [115, 54] on div "tyrads Search for a job title, company or other keywords" at bounding box center [268, 57] width 315 height 17
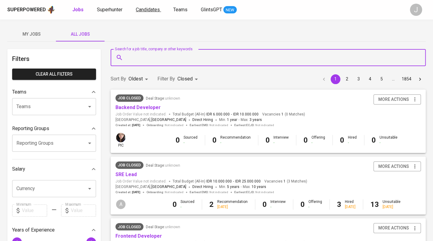
click at [144, 13] on link "Candidates" at bounding box center [148, 10] width 25 height 8
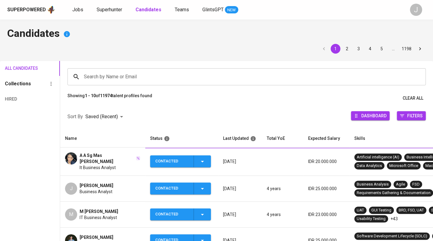
click at [103, 74] on input "Search by Name or Email" at bounding box center [248, 77] width 332 height 12
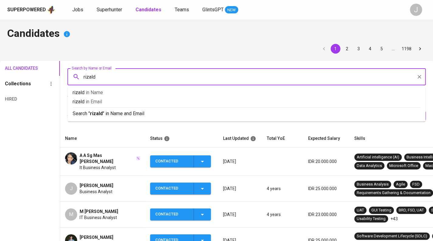
type input "[PERSON_NAME]"
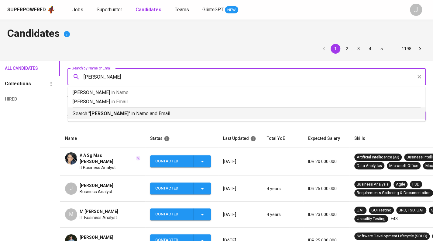
click at [110, 111] on p "Search " [PERSON_NAME] " in Name and Email" at bounding box center [247, 113] width 348 height 7
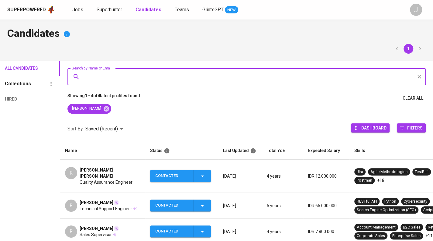
click at [128, 168] on div "[PERSON_NAME] [PERSON_NAME]" at bounding box center [110, 173] width 61 height 12
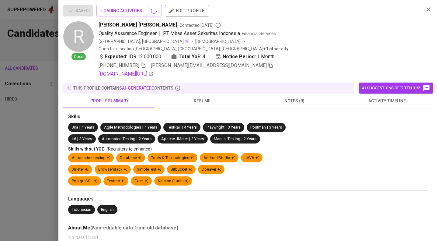
click at [395, 97] on span "activity timeline" at bounding box center [386, 101] width 85 height 8
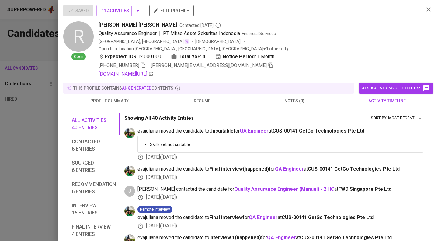
click at [389, 97] on span "activity timeline" at bounding box center [386, 101] width 85 height 8
click at [0, 121] on div at bounding box center [219, 120] width 438 height 241
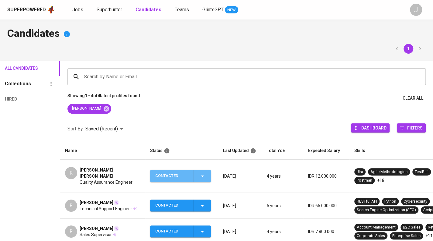
click at [200, 173] on icon "button" at bounding box center [202, 175] width 7 height 7
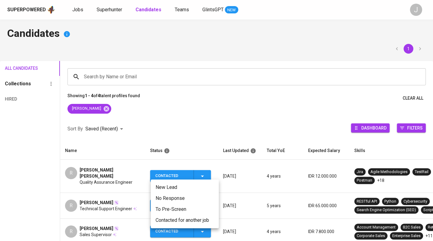
click at [189, 221] on li "Contacted for another job" at bounding box center [185, 219] width 68 height 11
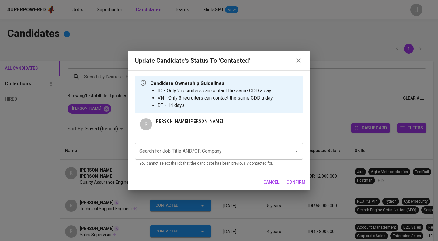
click at [221, 148] on input "Search for Job Title AND/OR Company" at bounding box center [210, 151] width 145 height 12
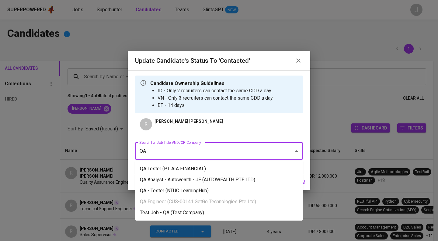
click at [223, 173] on li "QA Tester (PT AIA FINANCIAL)" at bounding box center [219, 168] width 168 height 11
type input "QA"
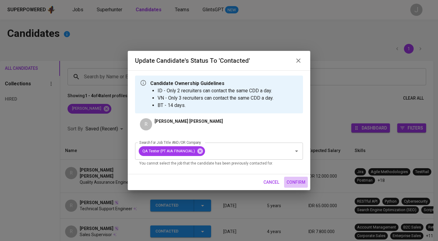
click at [294, 182] on span "confirm" at bounding box center [296, 182] width 19 height 8
